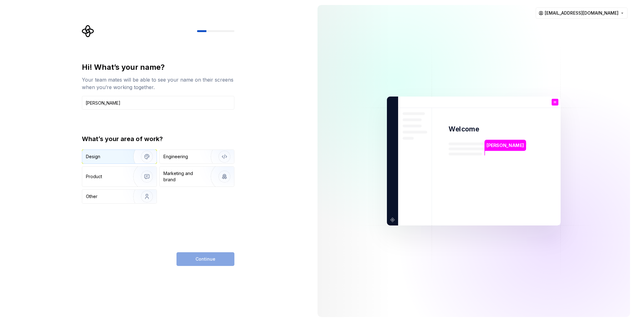
type input "[PERSON_NAME]"
click at [124, 156] on img "button" at bounding box center [143, 157] width 40 height 42
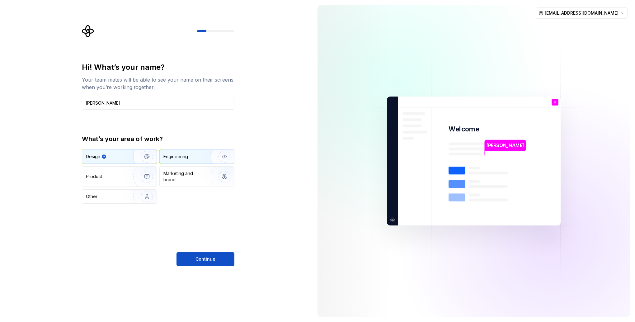
click at [195, 160] on div "Engineering" at bounding box center [197, 157] width 74 height 14
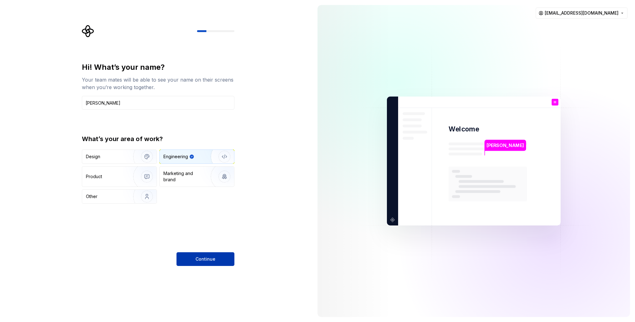
click at [218, 259] on button "Continue" at bounding box center [205, 259] width 58 height 14
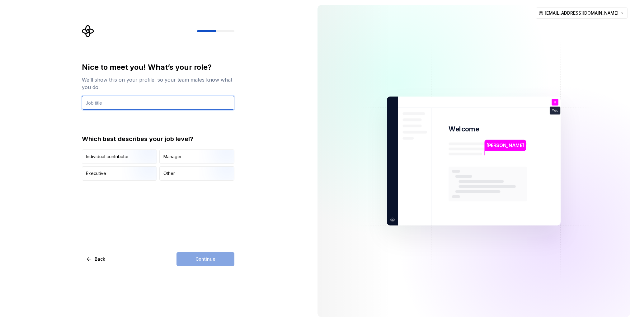
type input "K"
type input "Job Title"
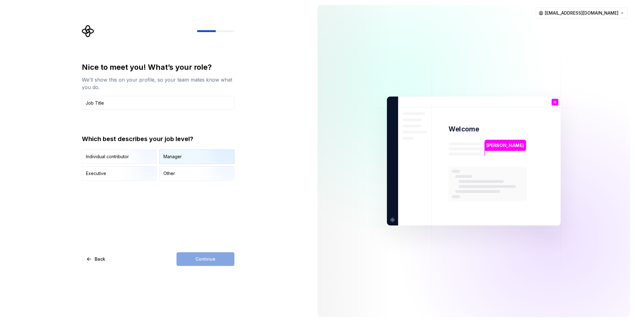
click at [160, 158] on div "Manager" at bounding box center [197, 157] width 74 height 14
click at [209, 256] on span "Continue" at bounding box center [205, 259] width 20 height 6
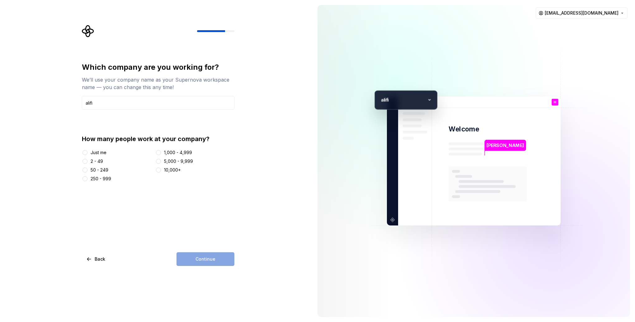
type input "alifi"
click at [95, 162] on div "2 - 49" at bounding box center [97, 161] width 12 height 6
click at [87, 162] on button "2 - 49" at bounding box center [84, 161] width 5 height 5
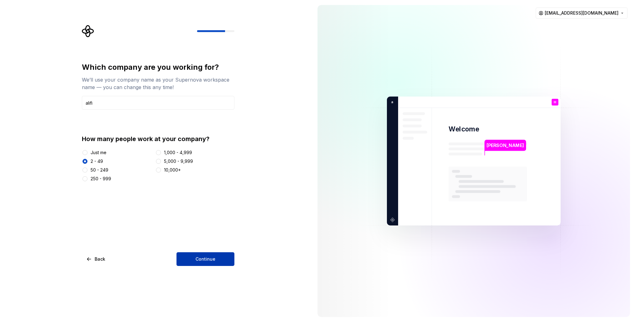
click at [203, 265] on button "Continue" at bounding box center [205, 259] width 58 height 14
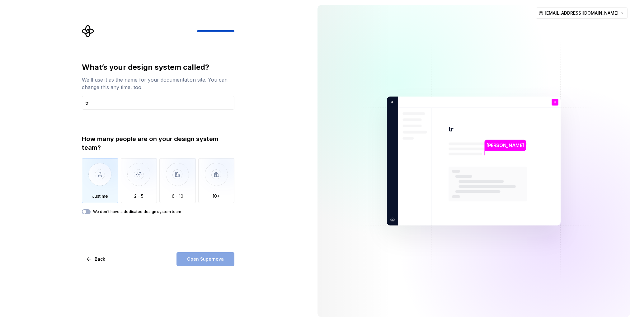
type input "tr"
click at [95, 188] on img "button" at bounding box center [100, 179] width 36 height 42
click at [146, 189] on img "button" at bounding box center [139, 179] width 36 height 42
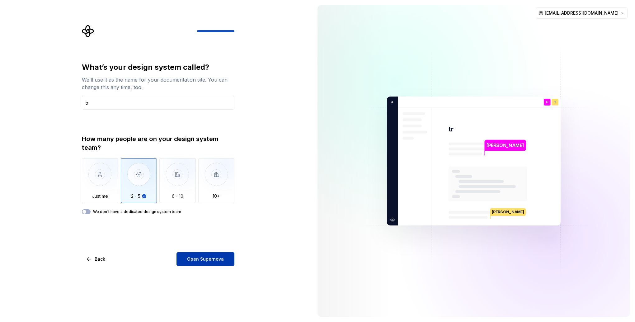
click at [193, 254] on button "Open Supernova" at bounding box center [205, 259] width 58 height 14
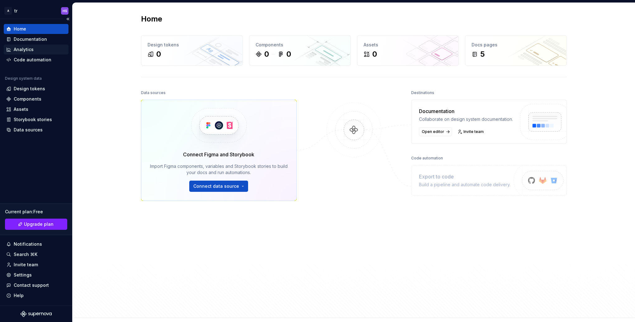
click at [25, 48] on div "Analytics" at bounding box center [24, 49] width 20 height 6
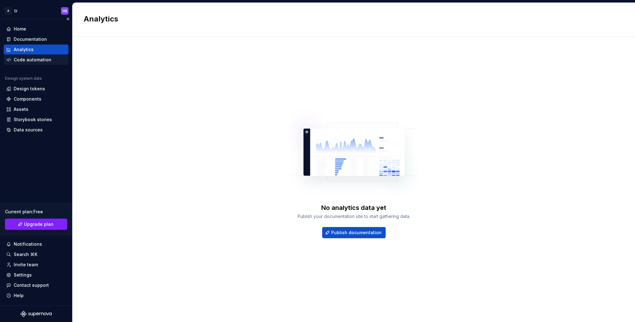
click at [40, 63] on div "Code automation" at bounding box center [33, 60] width 38 height 6
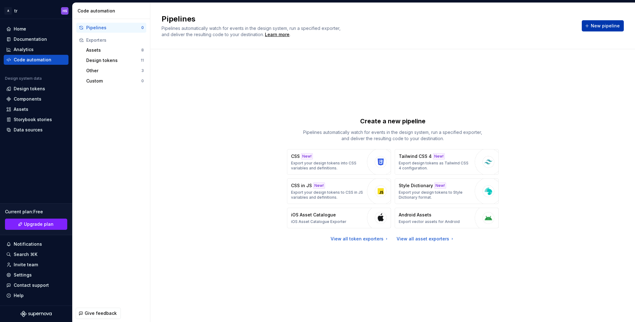
click at [593, 29] on button "New pipeline" at bounding box center [603, 25] width 42 height 11
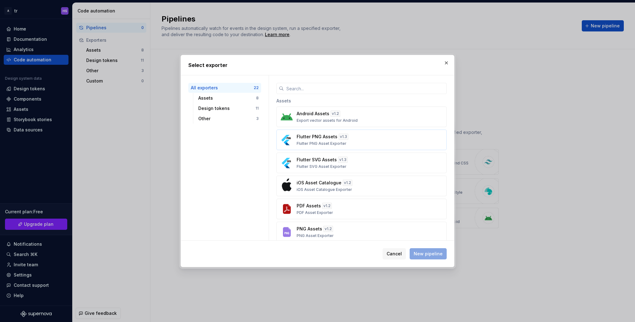
click at [367, 140] on div "Flutter PNG Assets v 1.3 Flutter PNG Asset Exporter" at bounding box center [360, 140] width 126 height 12
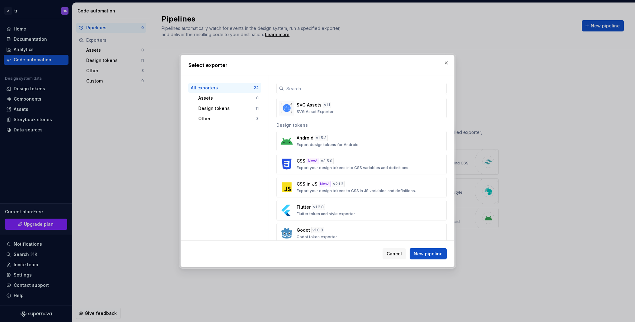
scroll to position [171, 0]
click at [343, 199] on button "Flutter v 1.2.8 Flutter token and style exporter" at bounding box center [361, 209] width 170 height 21
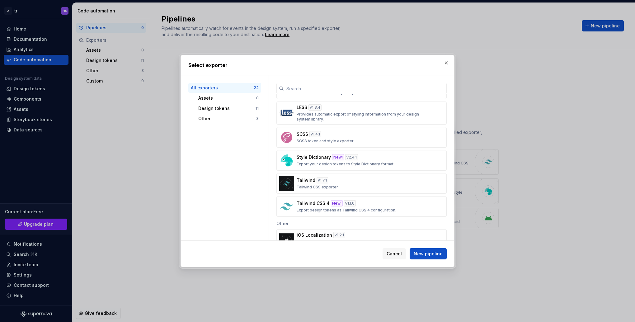
scroll to position [402, 0]
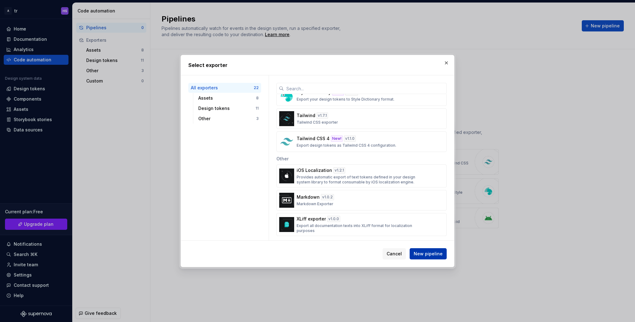
click at [425, 258] on button "New pipeline" at bounding box center [428, 253] width 37 height 11
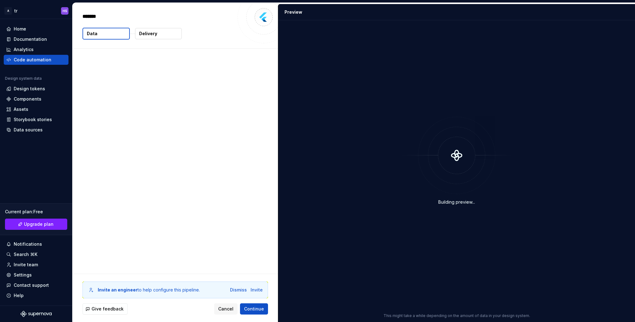
type textarea "*"
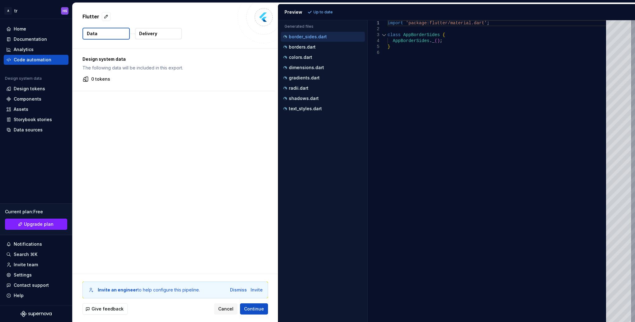
click at [387, 100] on div "1 2 3 4 5 6" at bounding box center [378, 171] width 20 height 302
click at [298, 13] on div "Preview" at bounding box center [293, 12] width 18 height 6
click at [322, 46] on div "borders.dart" at bounding box center [323, 47] width 83 height 6
click at [323, 40] on button "border_sides.dart" at bounding box center [323, 36] width 84 height 7
type textarea "**********"
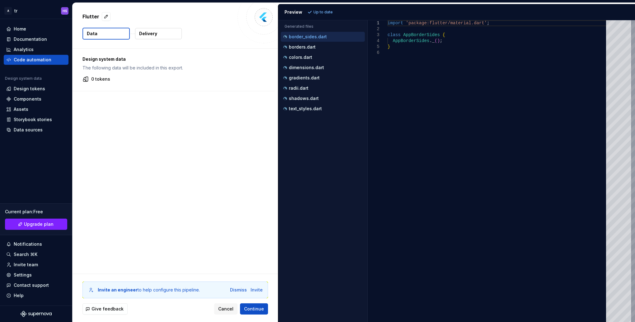
click at [403, 69] on div "import 'package:flutter/material.dart' ; class AppBorderSides { AppBorderSides …" at bounding box center [499, 171] width 222 height 302
click at [256, 303] on button "Continue" at bounding box center [254, 308] width 28 height 11
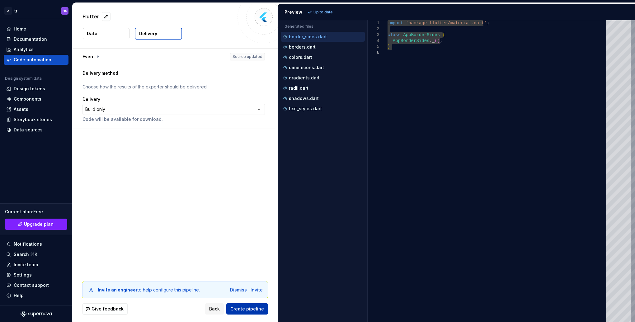
click at [256, 303] on button "Create pipeline" at bounding box center [247, 308] width 42 height 11
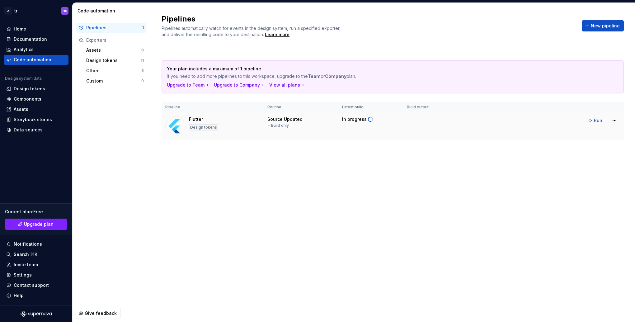
click at [252, 125] on div "Flutter Design tokens" at bounding box center [212, 126] width 95 height 20
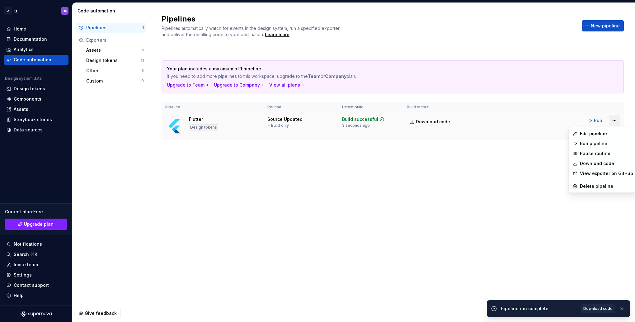
click at [613, 120] on html "A tr HS Home Documentation Analytics Code automation Design system data Design …" at bounding box center [317, 161] width 635 height 322
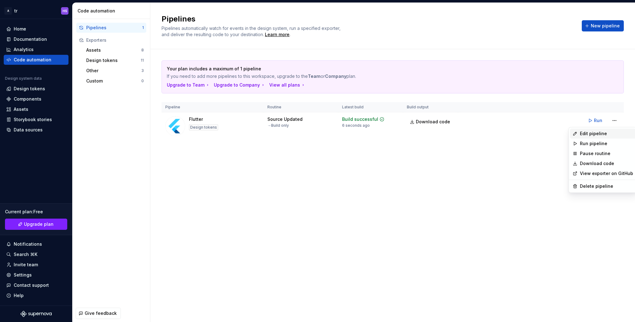
click at [608, 130] on div "Edit pipeline" at bounding box center [606, 133] width 53 height 6
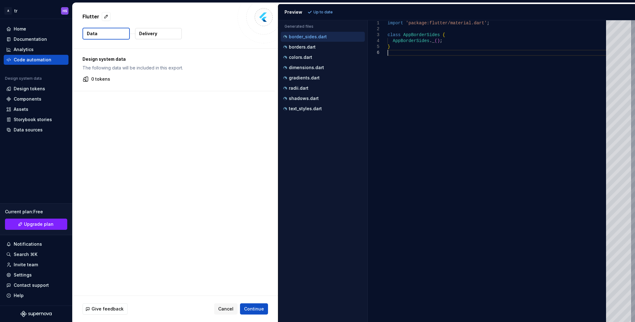
click at [395, 78] on div "import 'package:flutter/material.dart' ; class AppBorderSides { AppBorderSides …" at bounding box center [499, 171] width 222 height 302
type textarea "**********"
click at [164, 37] on button "Delivery" at bounding box center [158, 33] width 47 height 11
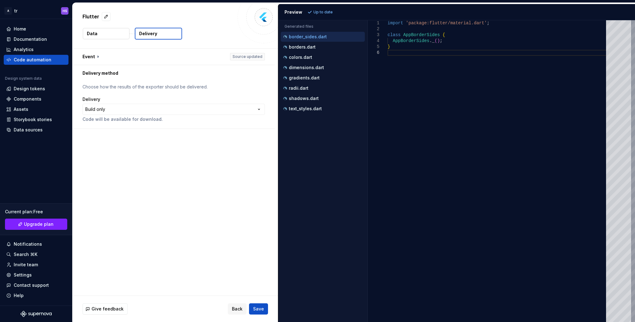
click at [161, 36] on button "Delivery" at bounding box center [158, 34] width 47 height 12
click at [103, 18] on button "button" at bounding box center [106, 16] width 9 height 9
type textarea "*"
click at [143, 145] on div "**********" at bounding box center [175, 172] width 205 height 247
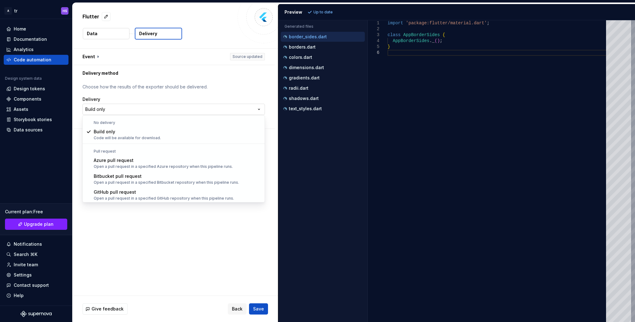
click at [156, 109] on html "**********" at bounding box center [317, 161] width 635 height 322
